Goal: Information Seeking & Learning: Compare options

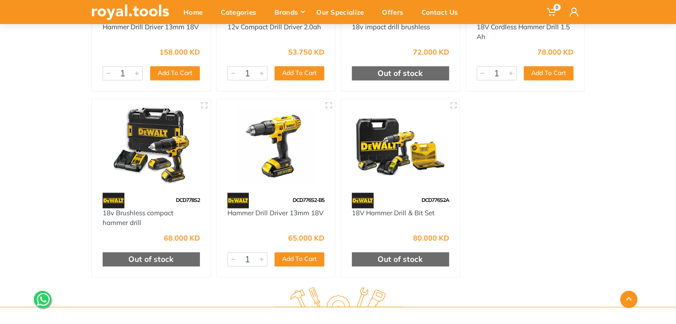
scroll to position [444, 0]
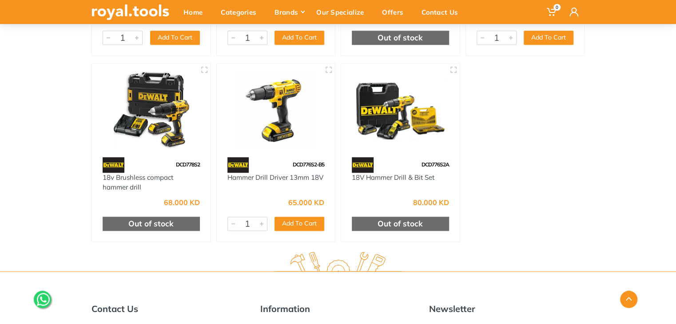
click at [140, 114] on img at bounding box center [151, 110] width 103 height 77
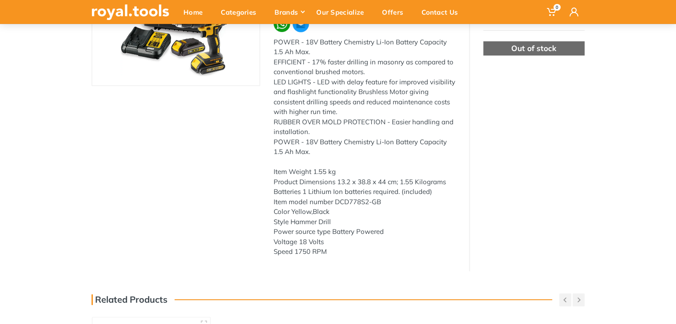
scroll to position [178, 0]
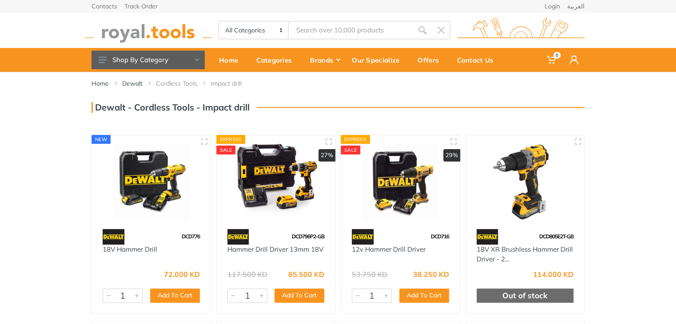
click at [279, 176] on img at bounding box center [276, 182] width 103 height 77
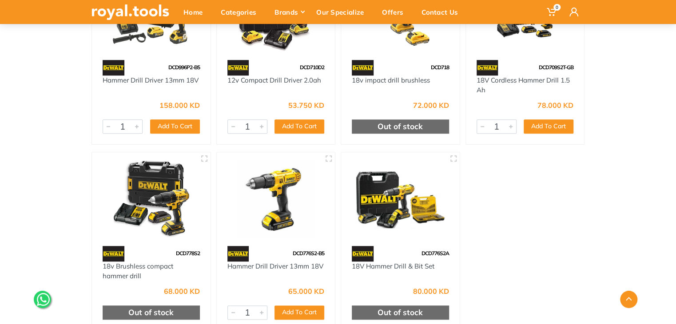
scroll to position [400, 0]
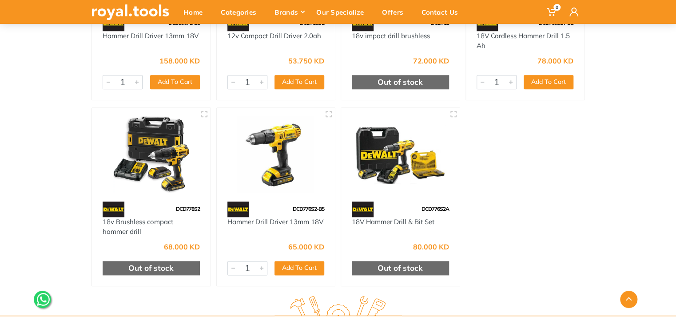
click at [159, 151] on img at bounding box center [151, 154] width 103 height 77
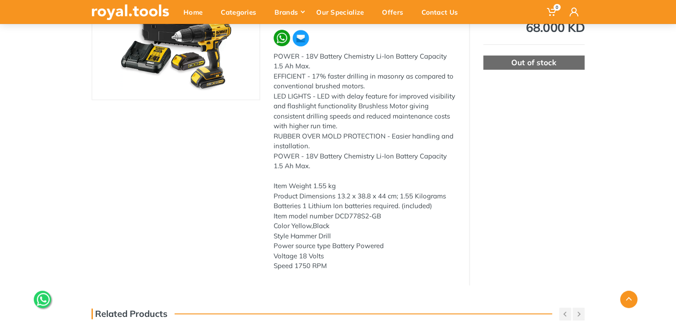
scroll to position [355, 0]
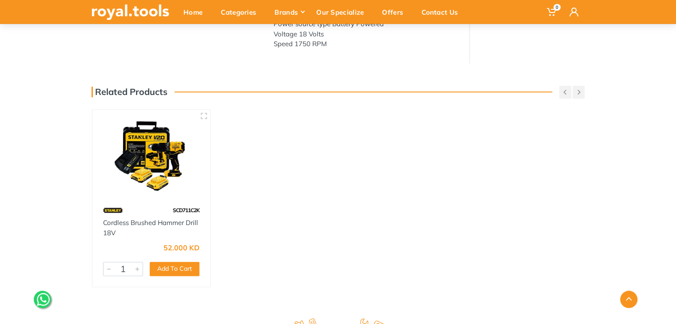
click at [148, 164] on img at bounding box center [151, 156] width 102 height 76
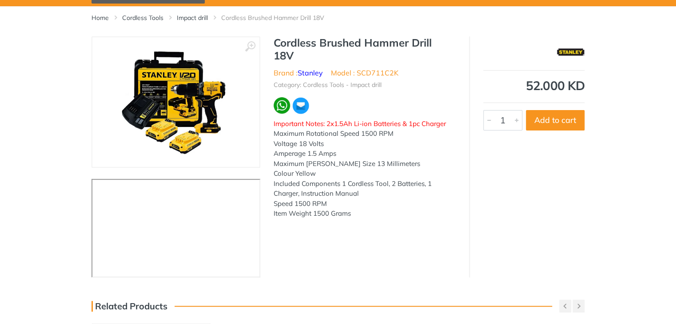
scroll to position [44, 0]
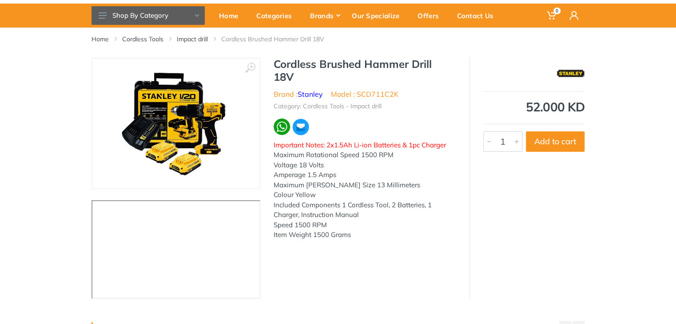
click at [339, 257] on div "‹ › Cordless Brushed Hammer Drill 18V 6227 1" at bounding box center [338, 178] width 493 height 241
click at [151, 145] on img at bounding box center [176, 124] width 112 height 112
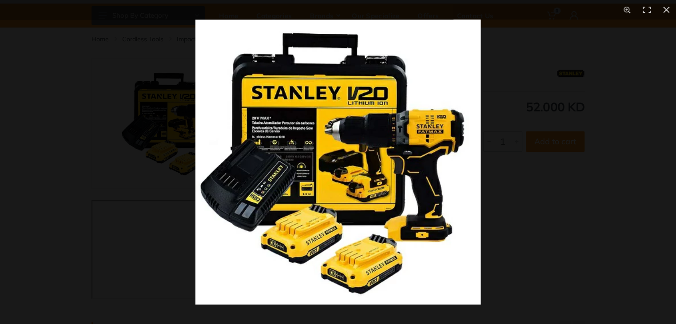
scroll to position [0, 0]
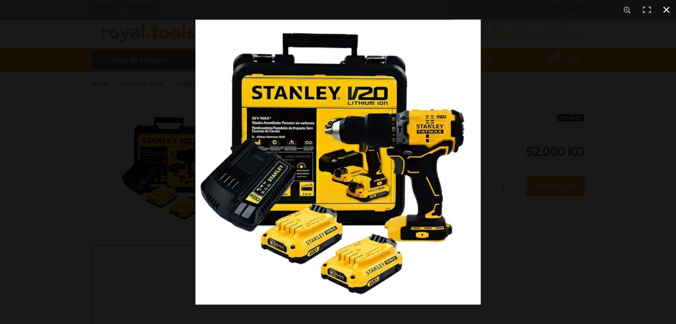
click at [664, 11] on button at bounding box center [667, 10] width 20 height 20
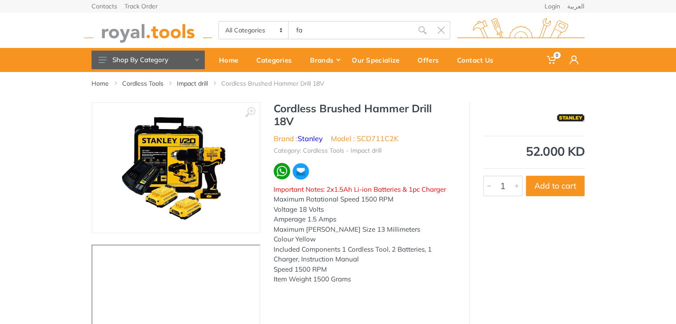
type input "fa"
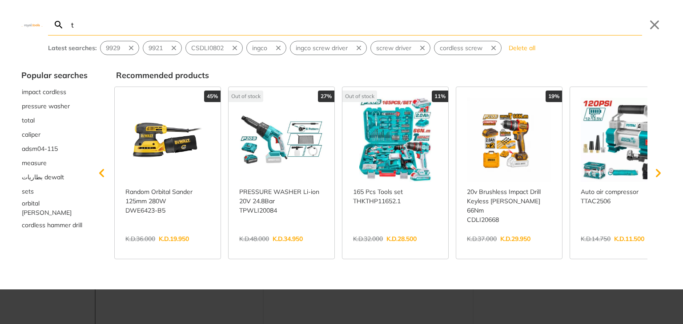
type input "t"
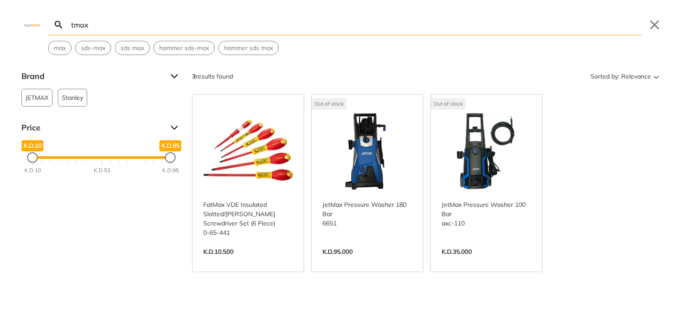
click at [70, 25] on input "tmax" at bounding box center [355, 24] width 572 height 21
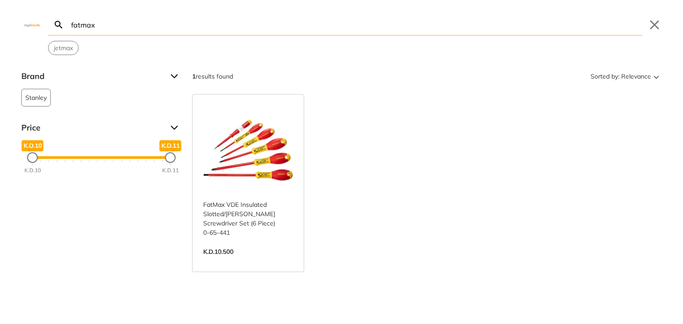
click at [102, 24] on input "fatmax" at bounding box center [355, 24] width 572 height 21
click at [62, 21] on form "fatmax Search Submit" at bounding box center [345, 24] width 594 height 21
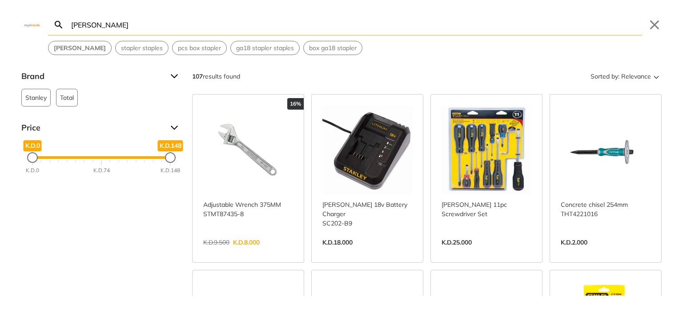
type input "[PERSON_NAME]"
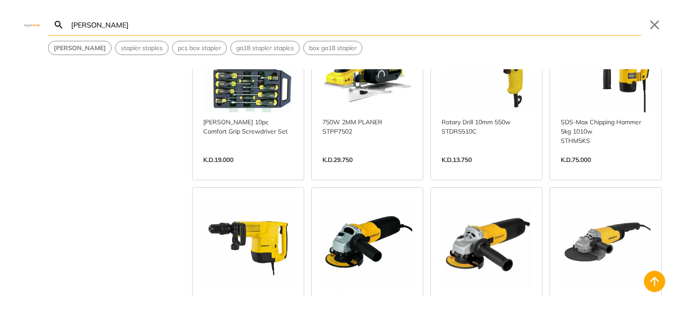
scroll to position [444, 0]
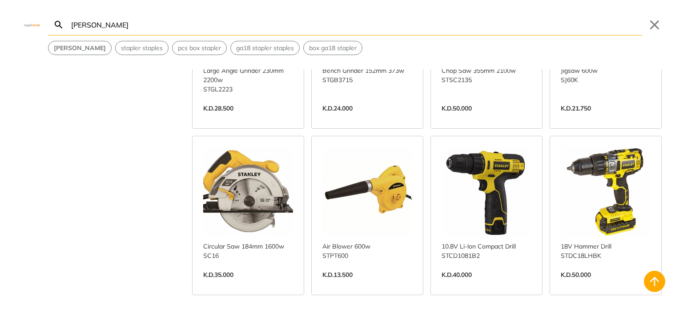
scroll to position [844, 0]
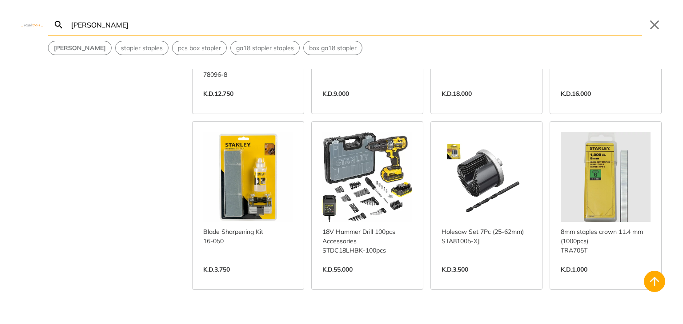
scroll to position [2933, 0]
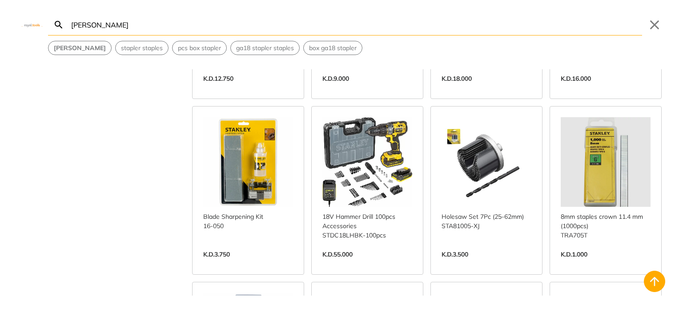
click at [365, 264] on link "View more →" at bounding box center [367, 264] width 90 height 0
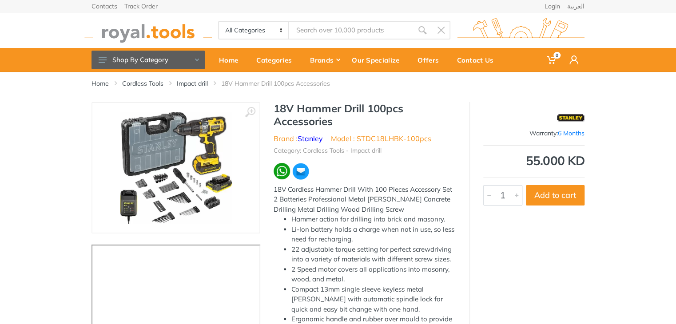
type input "[PERSON_NAME]"
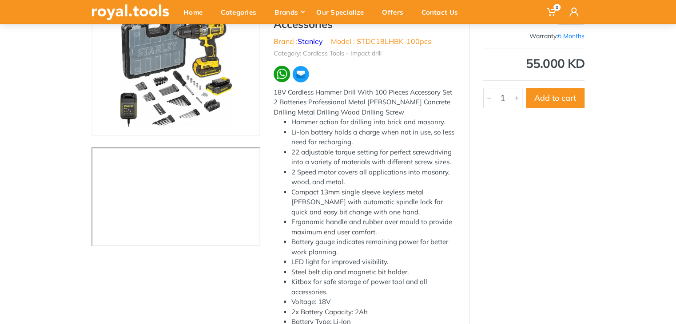
scroll to position [82, 0]
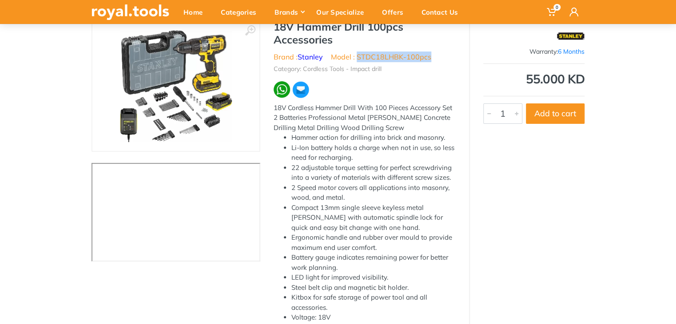
drag, startPoint x: 357, startPoint y: 56, endPoint x: 423, endPoint y: 56, distance: 65.8
click at [429, 55] on li "Model : STDC18LHBK-100pcs" at bounding box center [381, 57] width 100 height 11
copy li "STDC18LHBK-100pcs"
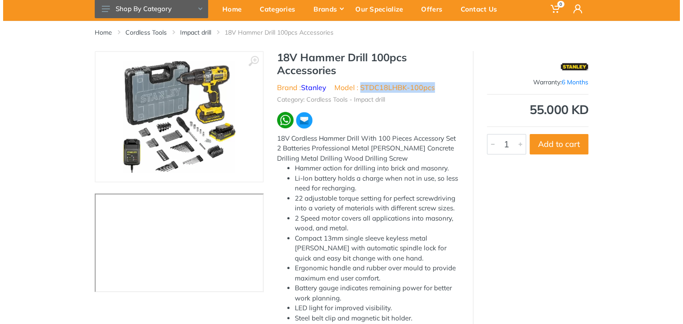
scroll to position [0, 0]
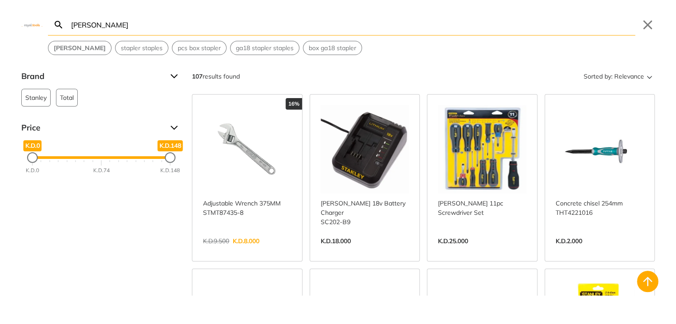
click at [322, 34] on body "0 0" at bounding box center [338, 162] width 676 height 324
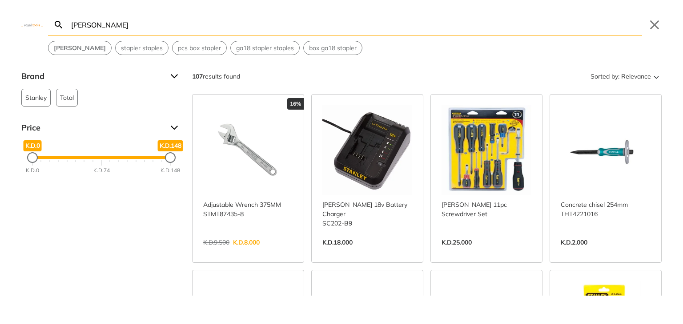
drag, startPoint x: 188, startPoint y: 33, endPoint x: 66, endPoint y: 32, distance: 122.6
click at [66, 32] on form "stanley Search stanley Submit" at bounding box center [345, 24] width 594 height 21
paste input "SCH20"
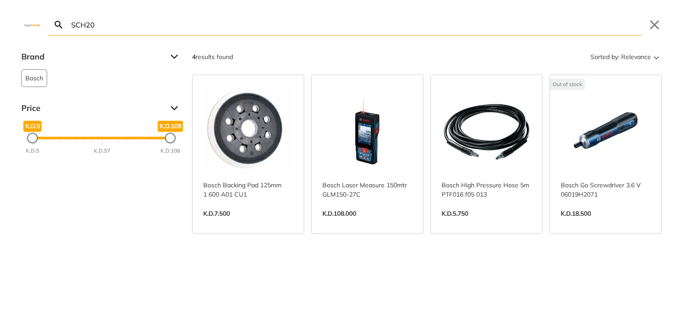
click at [267, 27] on input "SCH20" at bounding box center [355, 24] width 572 height 21
drag, startPoint x: 21, startPoint y: 32, endPoint x: 12, endPoint y: 30, distance: 9.5
click at [12, 30] on div "SCH20 Search Submit Close" at bounding box center [341, 18] width 683 height 36
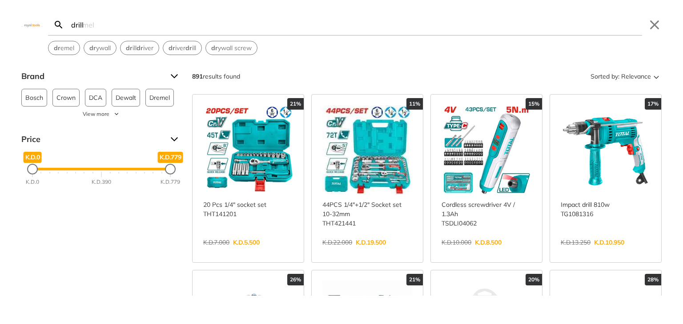
type input "drill"
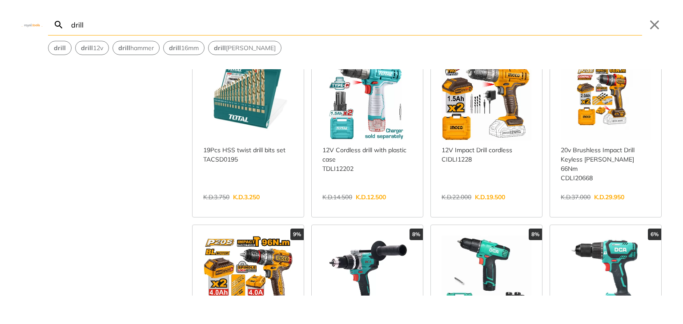
scroll to position [222, 0]
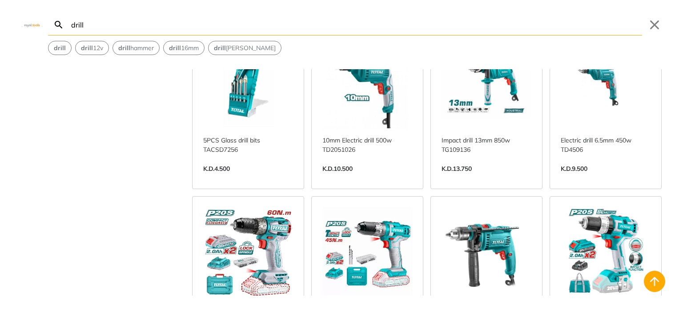
scroll to position [1820, 0]
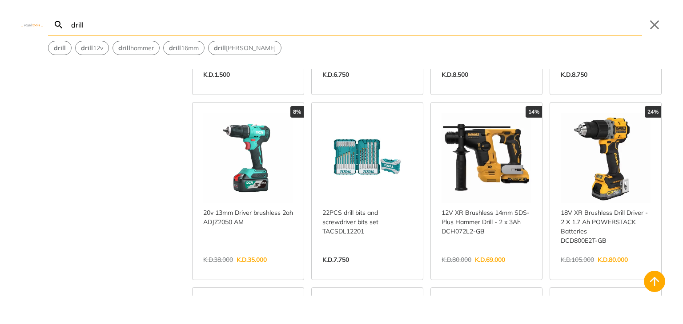
scroll to position [2752, 0]
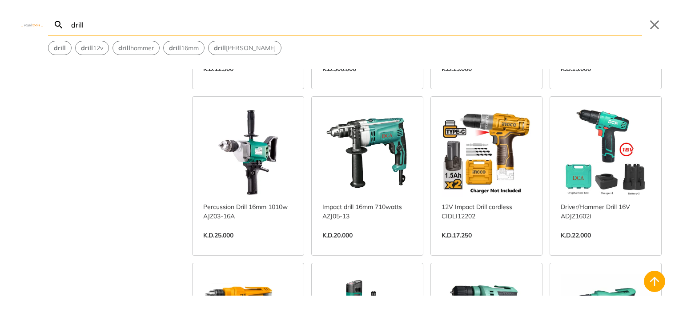
scroll to position [3374, 0]
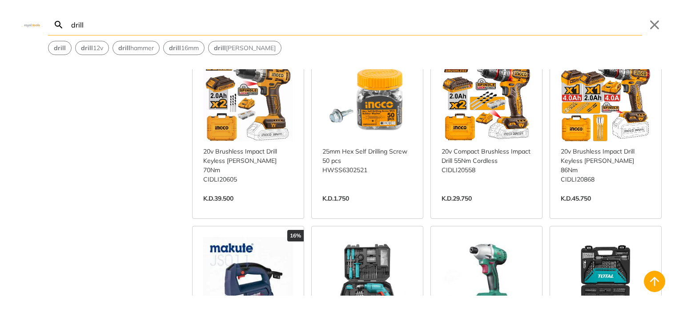
scroll to position [4779, 0]
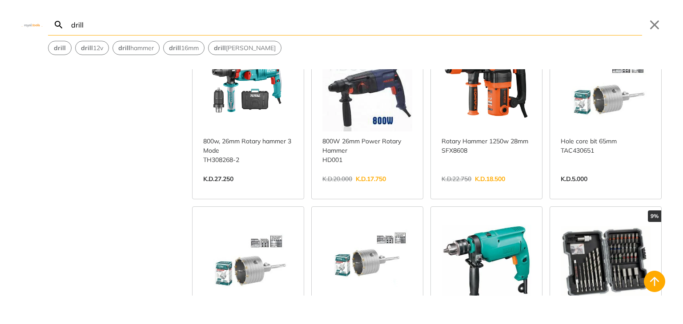
scroll to position [5445, 0]
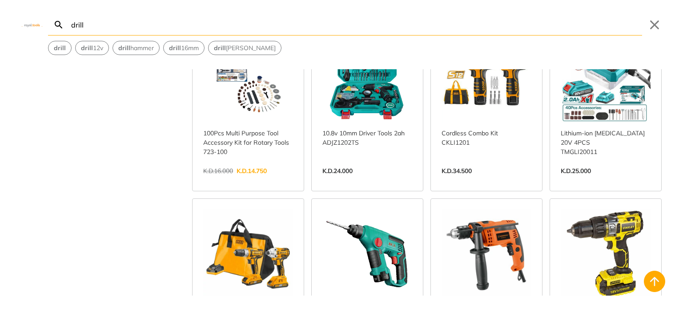
scroll to position [6548, 0]
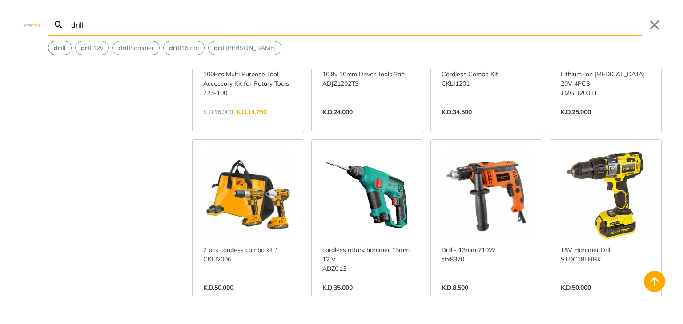
click at [605, 297] on link "View more →" at bounding box center [605, 297] width 90 height 0
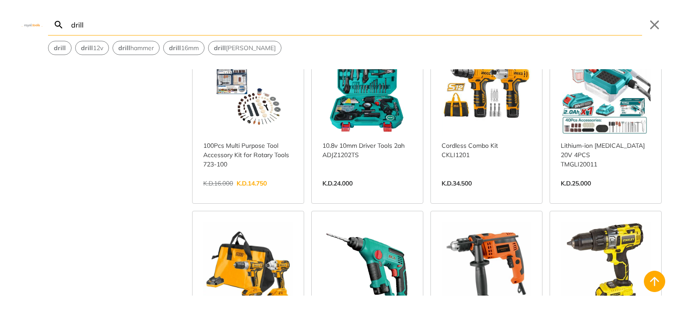
scroll to position [6490, 0]
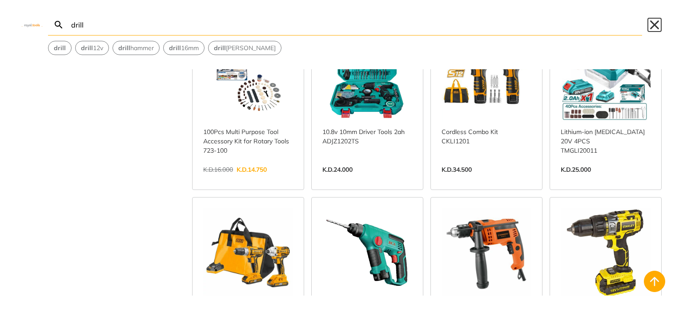
click at [654, 25] on button "Close" at bounding box center [654, 25] width 14 height 14
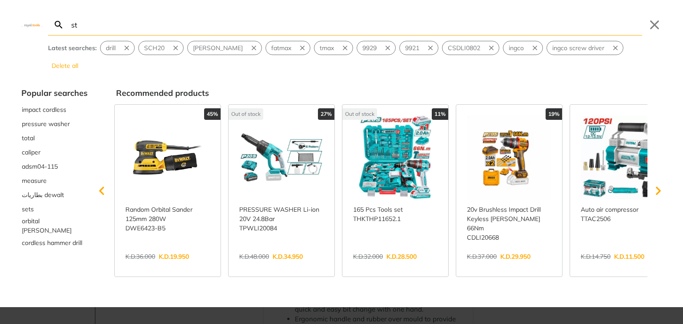
type input "sta"
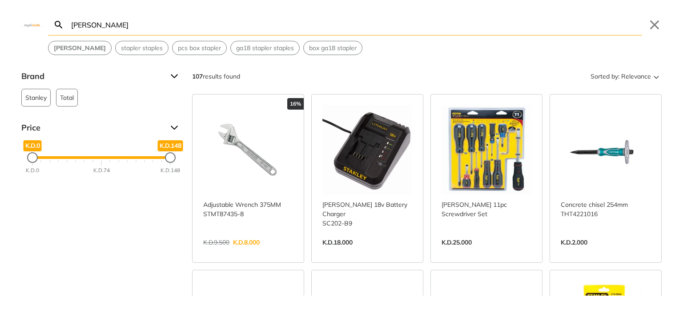
type input "[PERSON_NAME]"
drag, startPoint x: 168, startPoint y: 155, endPoint x: 101, endPoint y: 163, distance: 67.1
click at [101, 163] on div "K.D.75" at bounding box center [102, 157] width 11 height 11
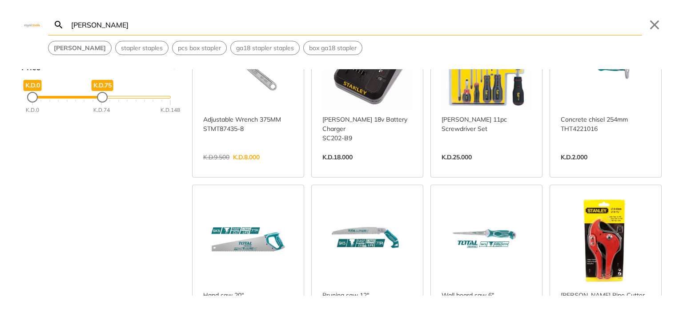
scroll to position [89, 0]
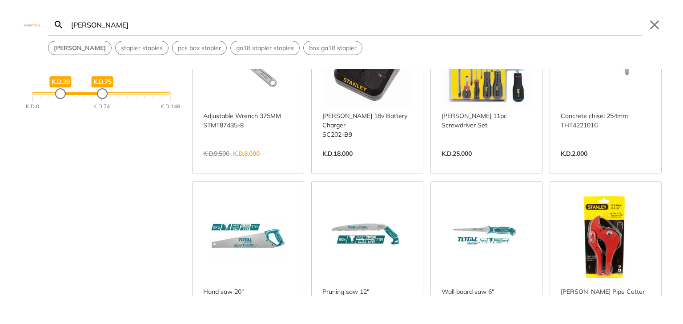
drag, startPoint x: 31, startPoint y: 96, endPoint x: 59, endPoint y: 98, distance: 28.1
click at [59, 98] on div "Minimum Price" at bounding box center [60, 93] width 9 height 9
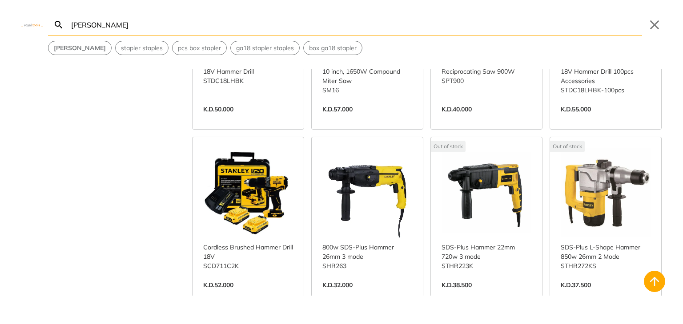
scroll to position [311, 0]
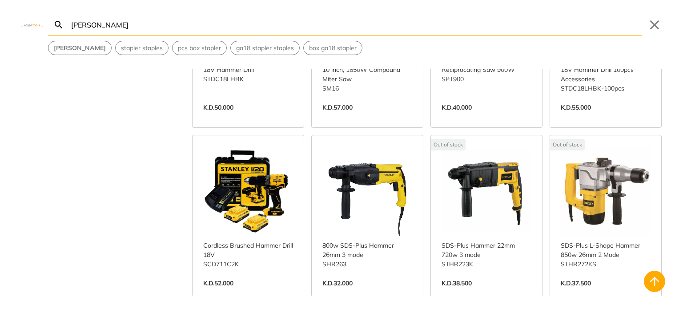
click at [255, 293] on link "View more →" at bounding box center [248, 293] width 90 height 0
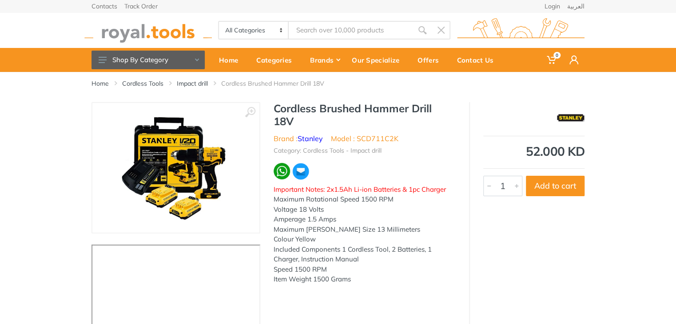
type input "[PERSON_NAME]"
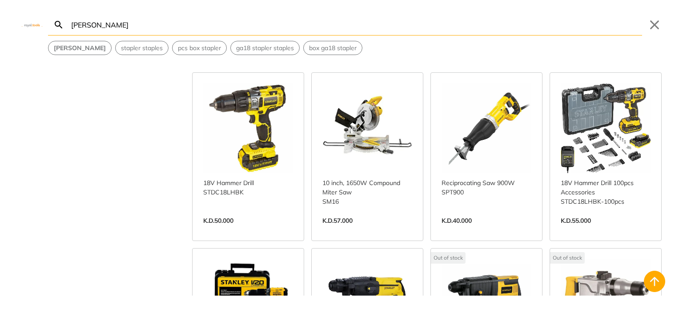
scroll to position [183, 0]
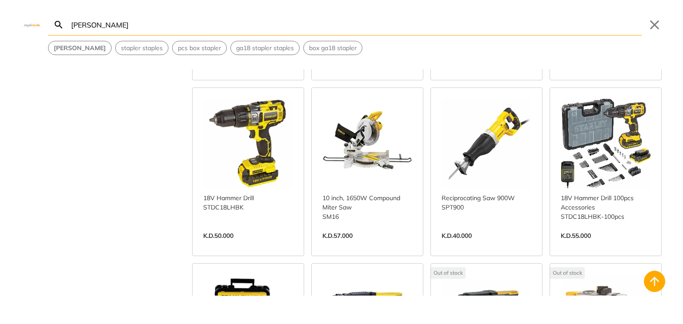
click at [598, 245] on link "View more →" at bounding box center [605, 245] width 90 height 0
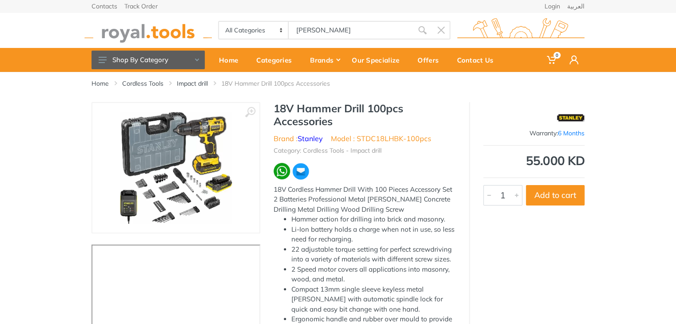
click at [187, 144] on img at bounding box center [176, 168] width 112 height 112
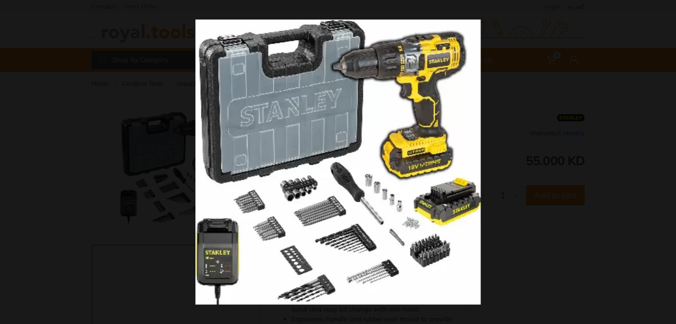
click at [667, 10] on button at bounding box center [667, 10] width 20 height 20
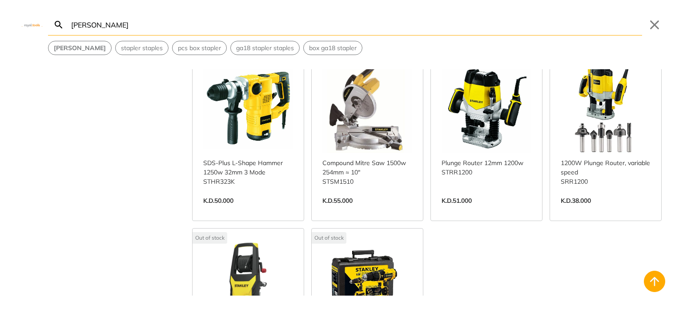
scroll to position [660, 0]
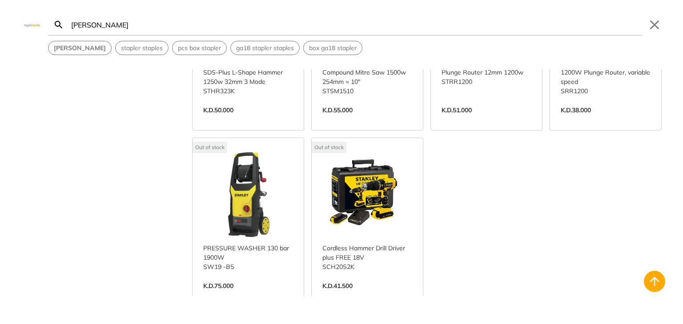
click at [376, 295] on link "View more →" at bounding box center [367, 295] width 90 height 0
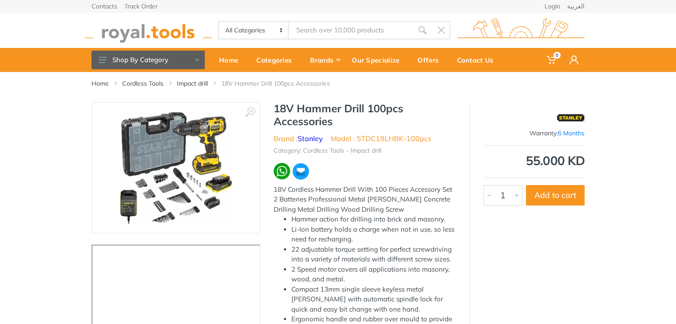
click at [159, 31] on img at bounding box center [148, 30] width 128 height 24
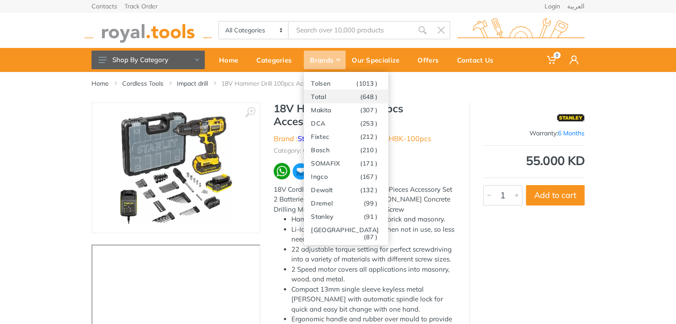
type input "[PERSON_NAME]"
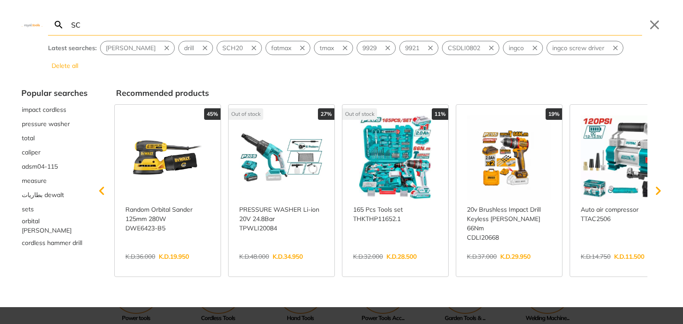
type input "SC"
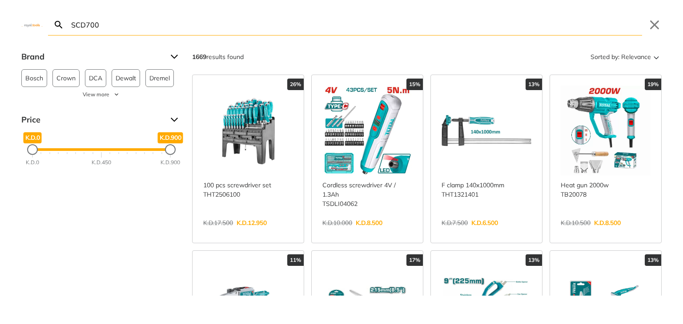
click at [312, 33] on input "SCD700" at bounding box center [355, 24] width 572 height 21
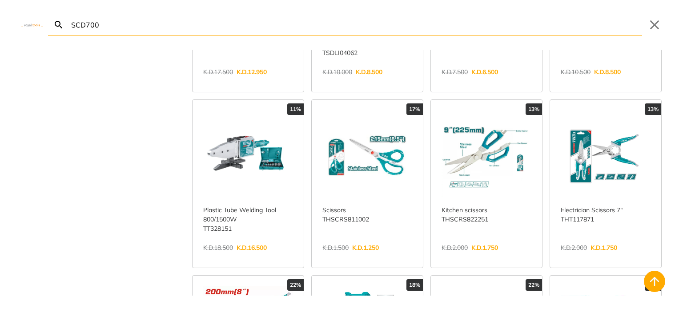
scroll to position [133, 0]
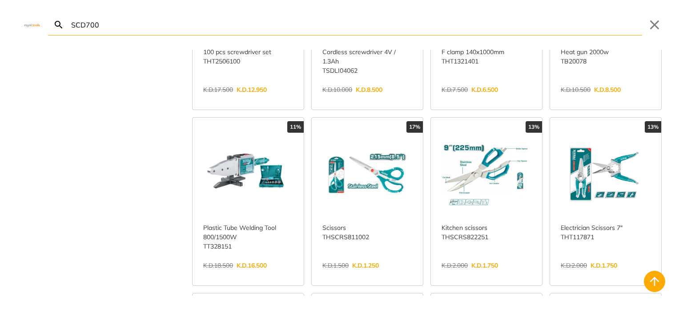
click at [55, 29] on icon "Search" at bounding box center [58, 25] width 11 height 11
click at [58, 24] on icon "Search" at bounding box center [58, 25] width 11 height 11
click at [121, 29] on input "SCD700" at bounding box center [355, 24] width 572 height 21
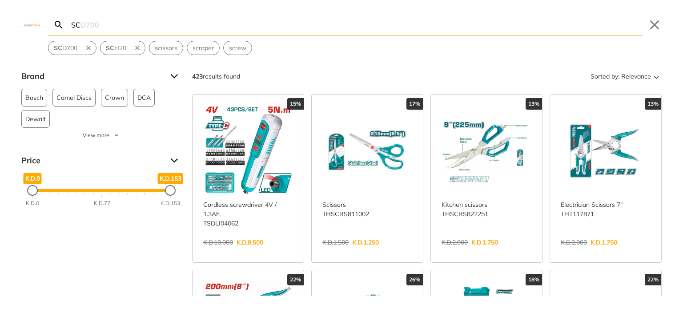
type input "S"
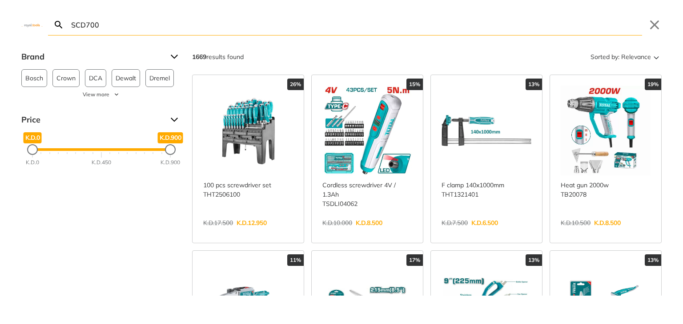
click at [122, 18] on input "SCD700" at bounding box center [355, 24] width 572 height 21
click at [119, 25] on input "SCD700" at bounding box center [355, 24] width 572 height 21
drag, startPoint x: 124, startPoint y: 24, endPoint x: 58, endPoint y: 28, distance: 65.9
click at [58, 28] on form "SCD700 Search Submit" at bounding box center [345, 24] width 594 height 21
paste input "C2K-B5"
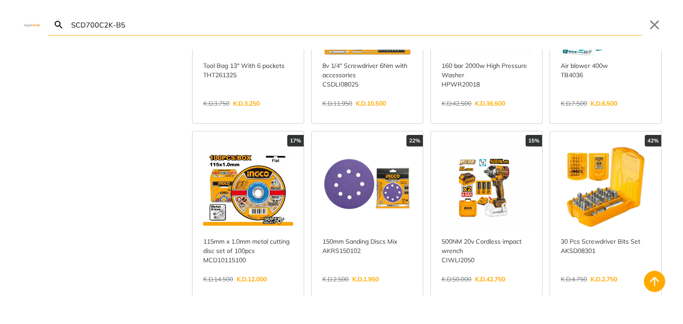
scroll to position [1644, 0]
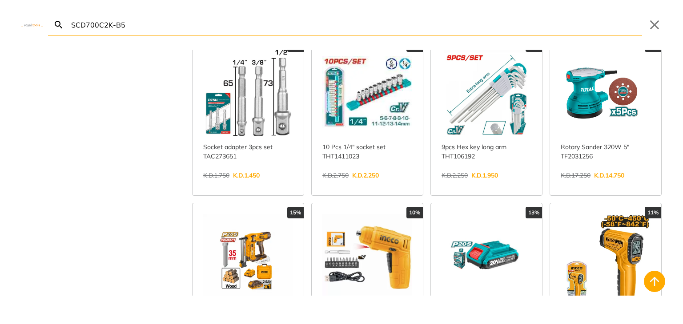
scroll to position [2666, 0]
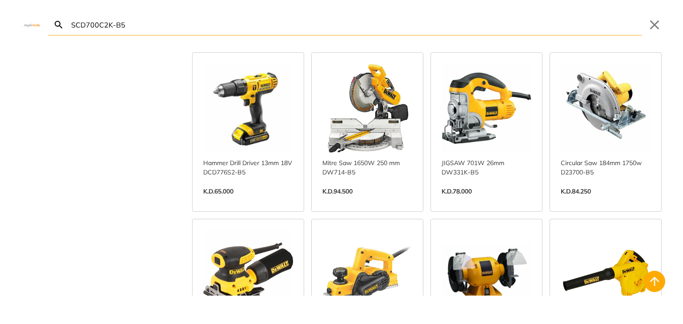
scroll to position [9376, 0]
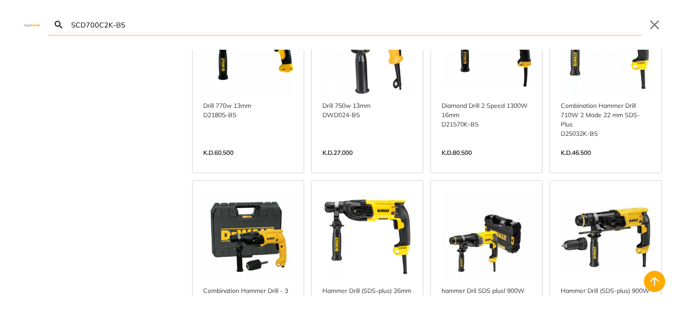
scroll to position [9909, 0]
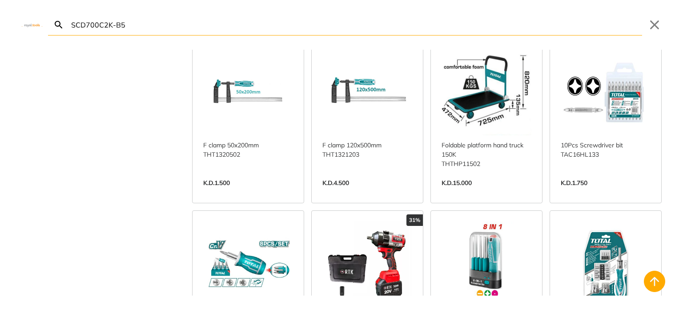
scroll to position [11064, 0]
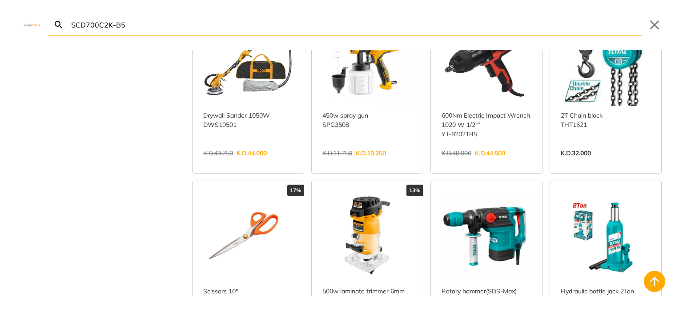
scroll to position [11864, 0]
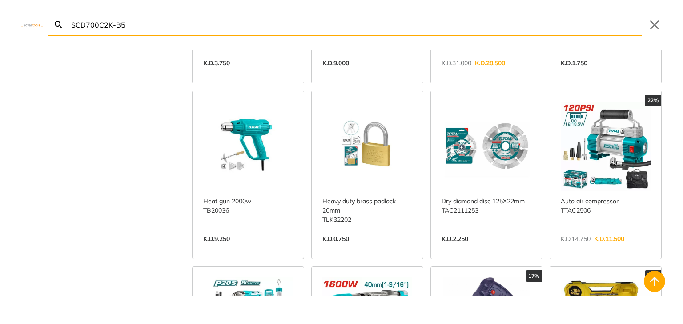
scroll to position [12353, 0]
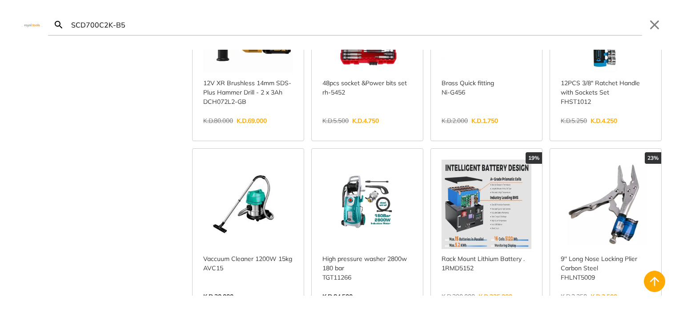
scroll to position [13143, 0]
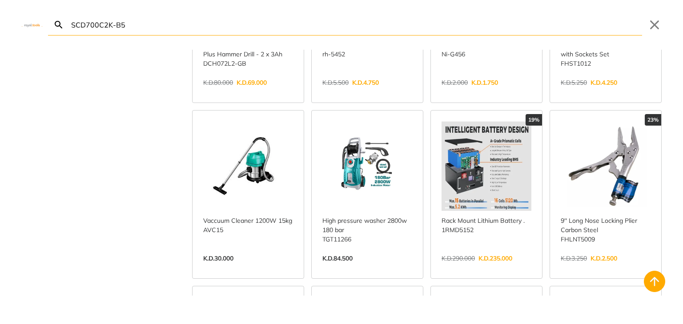
drag, startPoint x: 83, startPoint y: 24, endPoint x: 27, endPoint y: 22, distance: 56.1
click at [27, 22] on div "SCD700C2K-B5 Search Submit Close" at bounding box center [341, 18] width 683 height 36
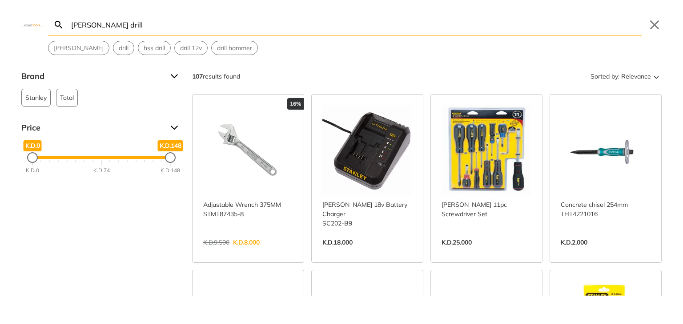
type input "[PERSON_NAME] drill"
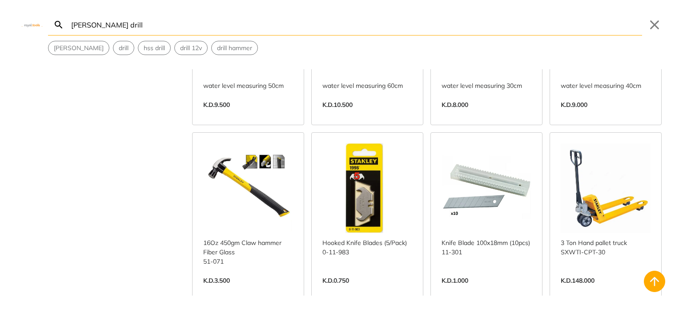
scroll to position [1333, 0]
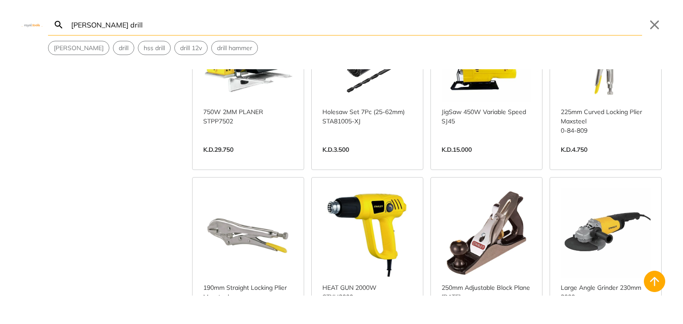
scroll to position [1822, 0]
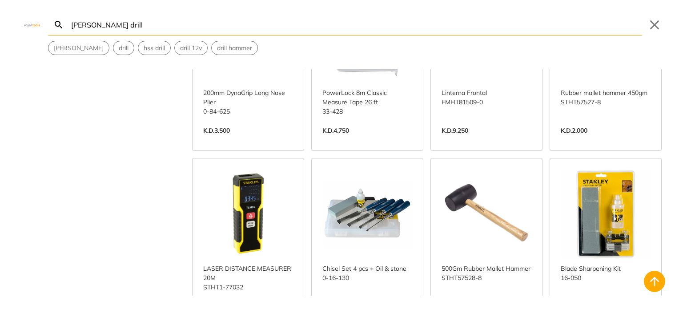
scroll to position [2888, 0]
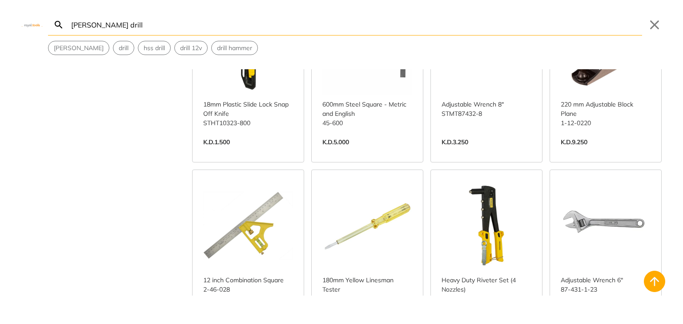
scroll to position [3510, 0]
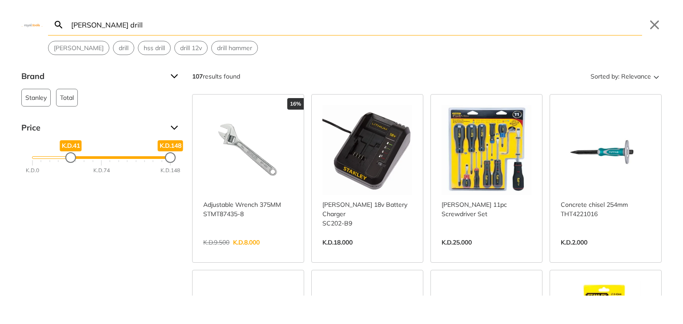
drag, startPoint x: 32, startPoint y: 159, endPoint x: 71, endPoint y: 160, distance: 38.2
click at [71, 160] on div "Minimum Price" at bounding box center [70, 157] width 9 height 9
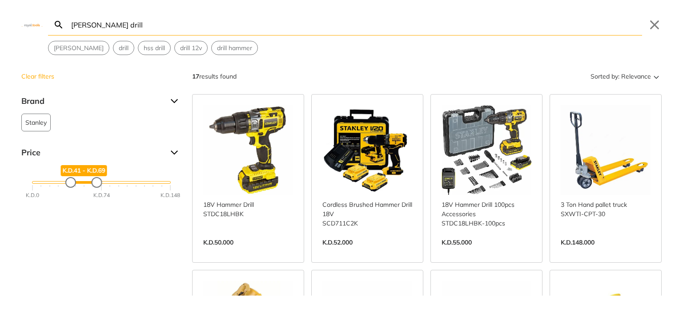
drag, startPoint x: 169, startPoint y: 184, endPoint x: 96, endPoint y: 189, distance: 73.5
click at [96, 188] on div "K.D.69" at bounding box center [97, 182] width 11 height 11
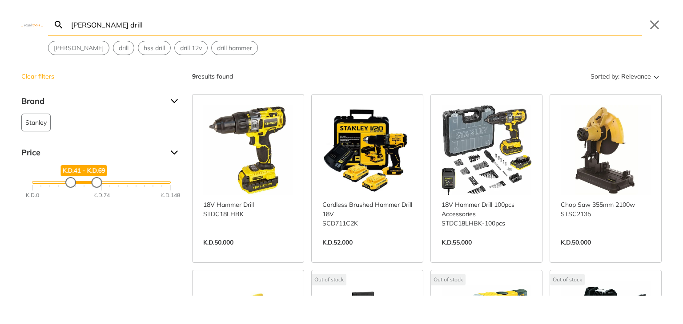
drag, startPoint x: 98, startPoint y: 184, endPoint x: 123, endPoint y: 187, distance: 25.6
click at [101, 187] on div "Maximum Price" at bounding box center [96, 182] width 9 height 9
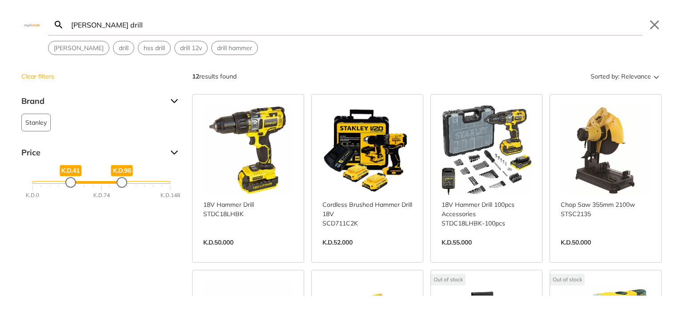
click at [386, 252] on link "View more →" at bounding box center [367, 252] width 90 height 0
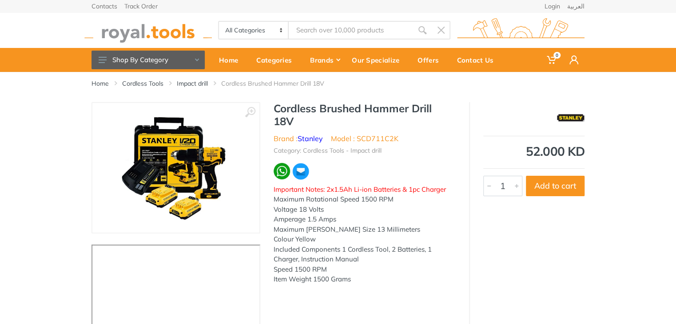
type input "[PERSON_NAME] drill"
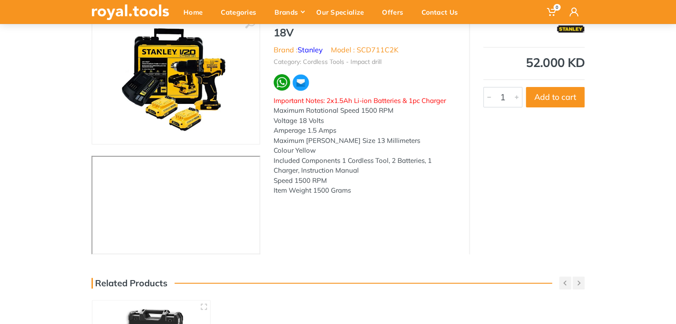
scroll to position [44, 0]
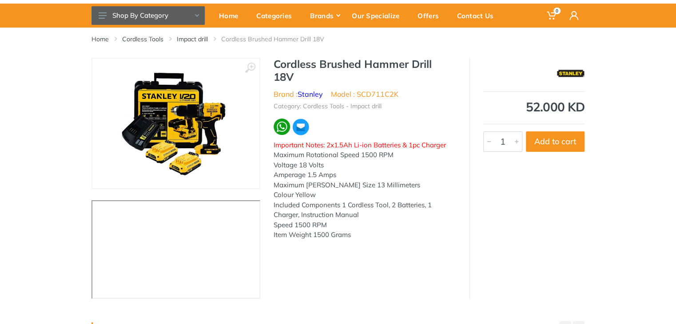
click at [135, 130] on img at bounding box center [176, 124] width 112 height 112
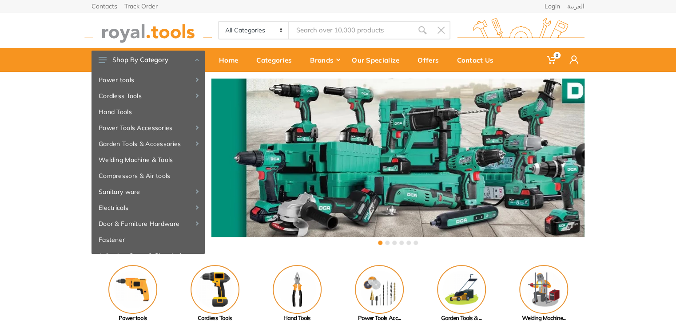
type input "[PERSON_NAME] drill"
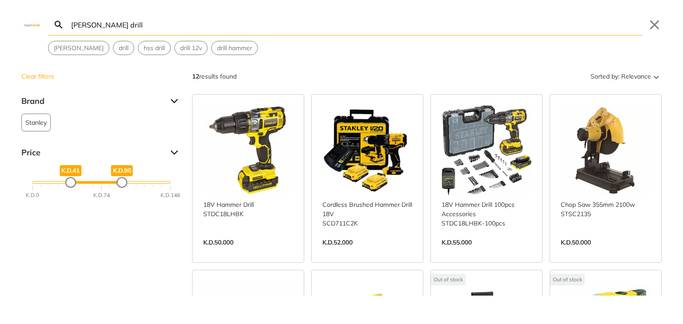
click at [495, 252] on link "View more →" at bounding box center [486, 252] width 90 height 0
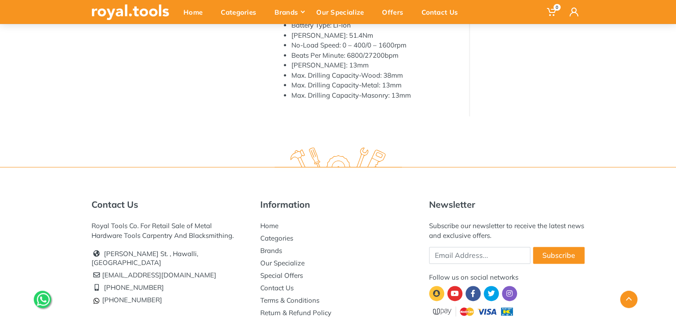
scroll to position [400, 0]
